Goal: Navigation & Orientation: Find specific page/section

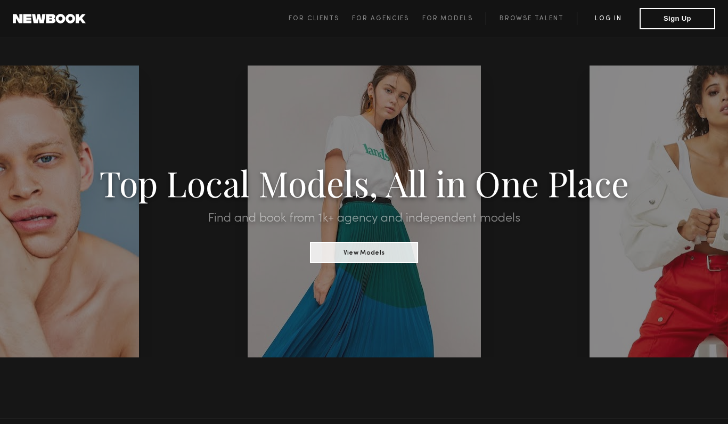
click at [609, 20] on link "Log in" at bounding box center [608, 18] width 63 height 13
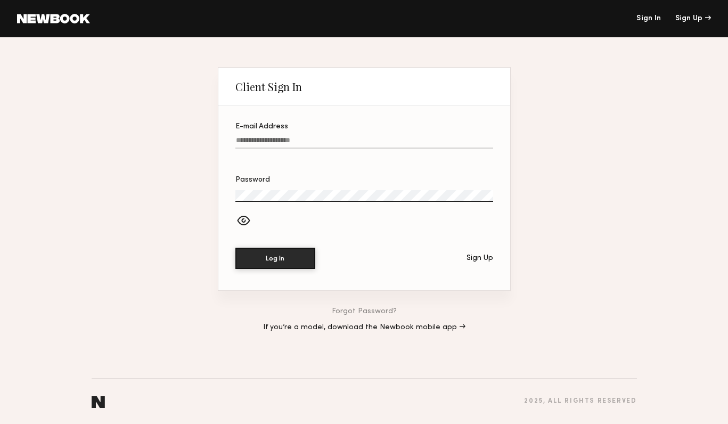
type input "**********"
click at [275, 258] on button "Log In" at bounding box center [275, 258] width 80 height 21
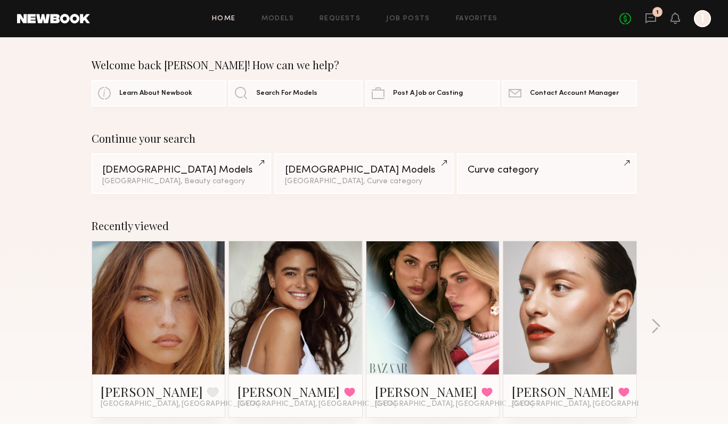
click at [169, 320] on link at bounding box center [158, 307] width 65 height 133
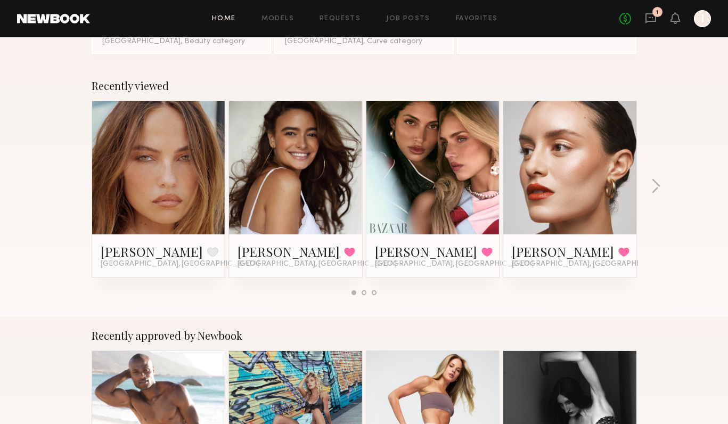
scroll to position [141, 0]
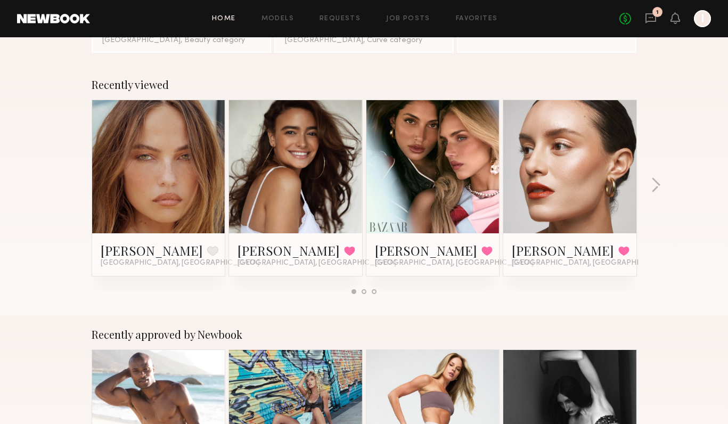
click at [531, 179] on div at bounding box center [569, 166] width 133 height 133
click at [560, 187] on link at bounding box center [569, 166] width 65 height 133
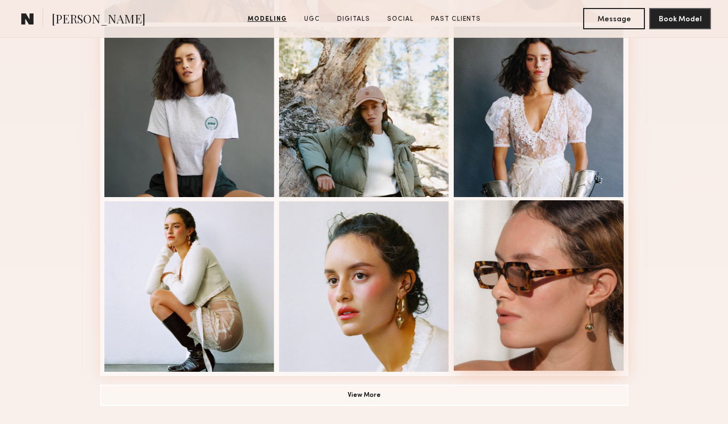
scroll to position [644, 0]
